Goal: Find specific page/section: Find specific page/section

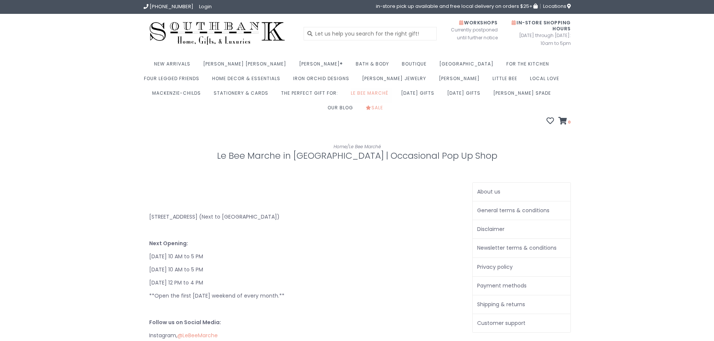
click at [351, 94] on link "Le Bee Marché" at bounding box center [371, 95] width 41 height 15
click at [229, 30] on img at bounding box center [218, 33] width 148 height 28
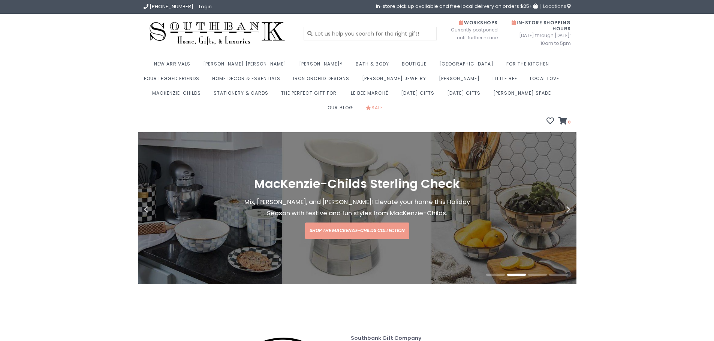
click at [556, 4] on span "Locations" at bounding box center [557, 6] width 28 height 7
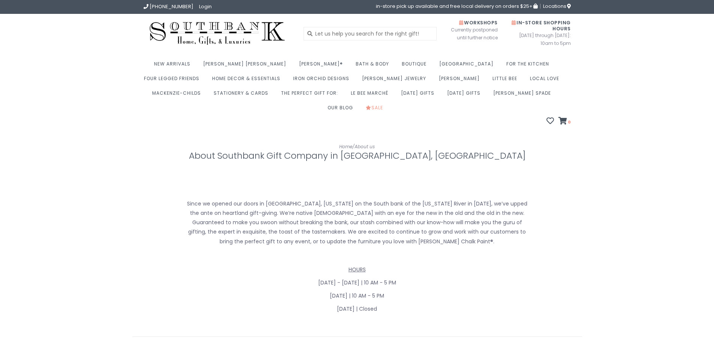
scroll to position [322, 0]
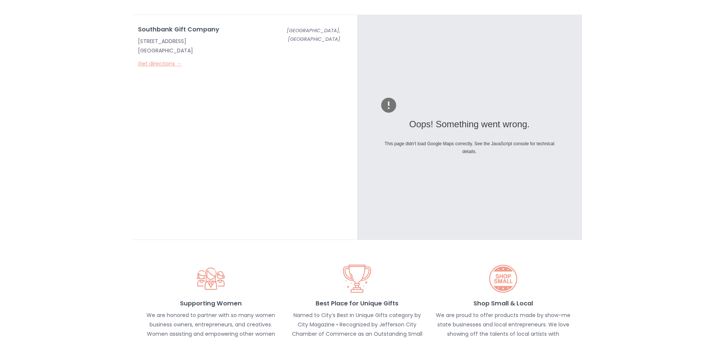
click at [155, 60] on link "Get directions →" at bounding box center [160, 63] width 44 height 7
